Goal: Task Accomplishment & Management: Use online tool/utility

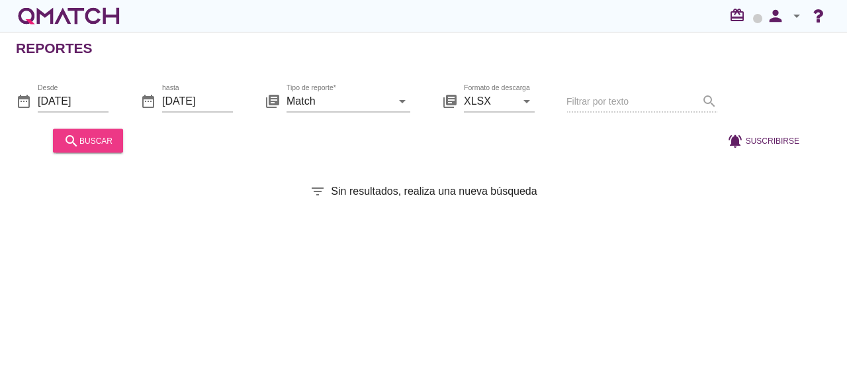
click at [93, 144] on div "search buscar" at bounding box center [88, 140] width 49 height 16
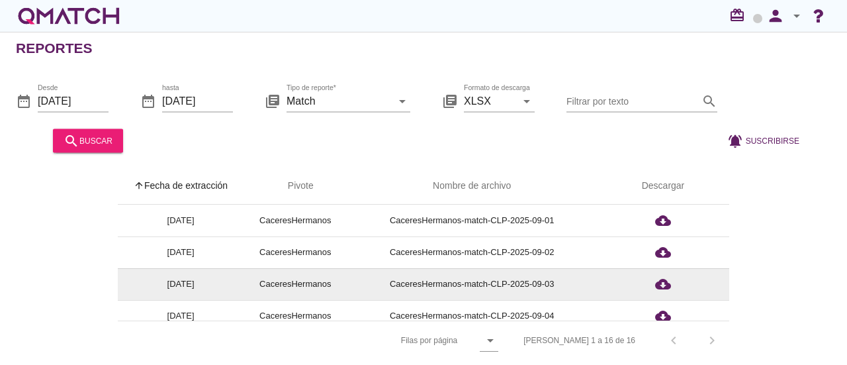
scroll to position [4, 0]
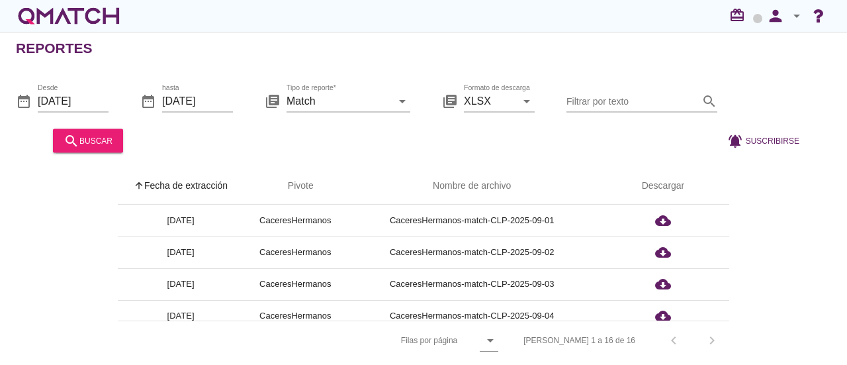
click at [712, 336] on div "[PERSON_NAME] 1 a 16 de 16 chevron_left chevron_right" at bounding box center [619, 340] width 222 height 32
click at [498, 338] on icon "arrow_drop_down" at bounding box center [490, 340] width 16 height 16
click at [778, 244] on div "arrow_upward Fecha de extracción arrow_upward Pivote Nombre de archivo Descarga…" at bounding box center [423, 263] width 815 height 192
click at [498, 338] on icon "arrow_drop_down" at bounding box center [490, 340] width 16 height 16
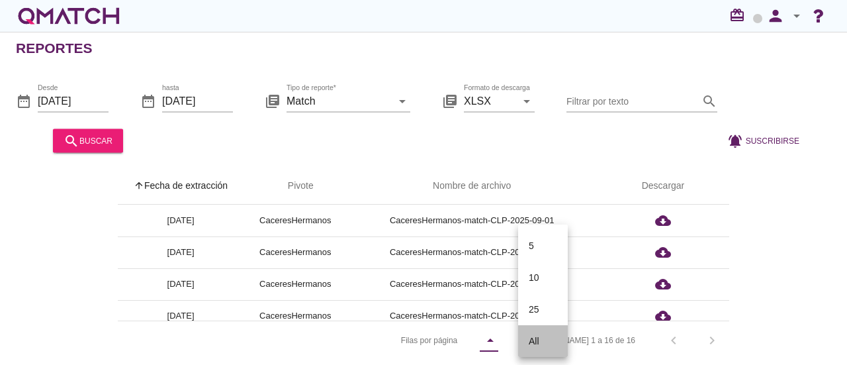
click at [533, 343] on div "All" at bounding box center [543, 341] width 28 height 16
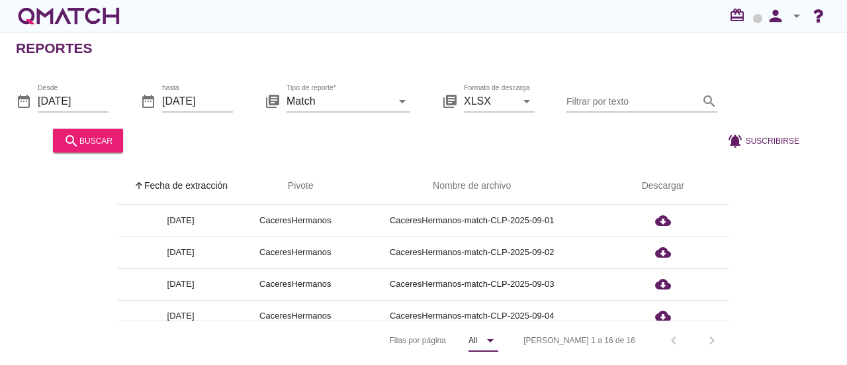
click at [498, 337] on icon "arrow_drop_down" at bounding box center [490, 340] width 16 height 16
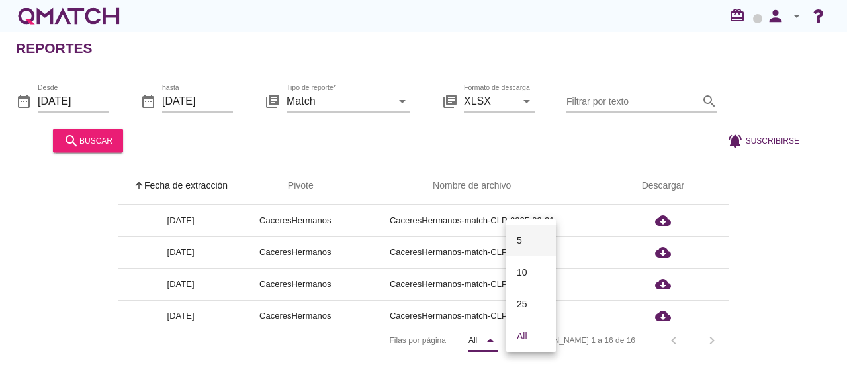
click at [520, 242] on div "5" at bounding box center [531, 240] width 28 height 16
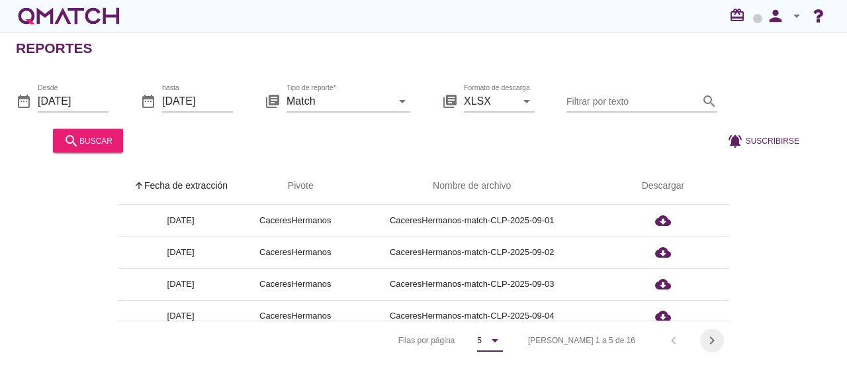
click at [709, 337] on icon "chevron_right" at bounding box center [712, 340] width 16 height 16
click at [711, 339] on icon "chevron_right" at bounding box center [712, 340] width 16 height 16
click at [713, 338] on icon "chevron_right" at bounding box center [712, 340] width 16 height 16
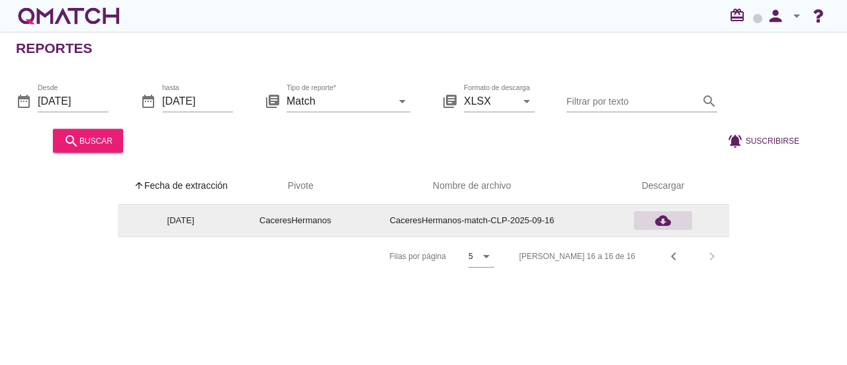
click at [662, 220] on icon "cloud_download" at bounding box center [663, 220] width 16 height 16
